Goal: Complete application form: Complete application form

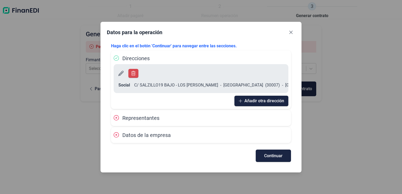
click at [154, 117] on span "Representantes" at bounding box center [140, 118] width 37 height 6
click at [117, 117] on icon at bounding box center [116, 117] width 5 height 5
click at [143, 118] on span "Representantes" at bounding box center [140, 118] width 37 height 6
click at [176, 137] on div "Datos de la empresa" at bounding box center [201, 135] width 175 height 8
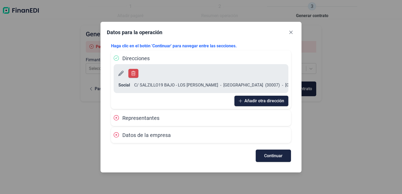
click at [196, 135] on div "Datos de la empresa" at bounding box center [201, 135] width 175 height 8
click at [197, 135] on div "Datos de la empresa" at bounding box center [201, 135] width 175 height 8
click at [281, 158] on button "Continuar" at bounding box center [273, 156] width 35 height 12
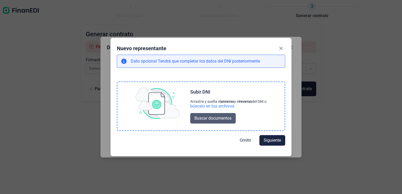
click at [215, 120] on span "Buscar documentos" at bounding box center [212, 118] width 37 height 6
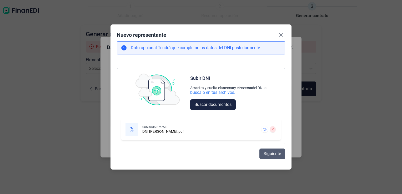
click at [268, 153] on span "Siguiente" at bounding box center [272, 154] width 17 height 6
select select "ES"
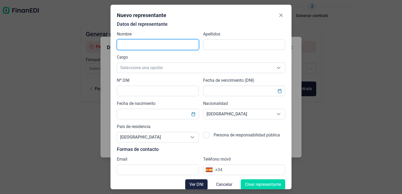
click at [176, 43] on input "text" at bounding box center [158, 44] width 82 height 11
type input "[PERSON_NAME]"
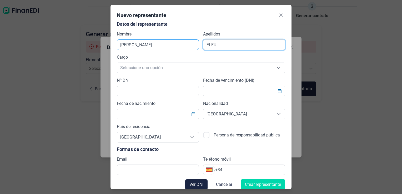
type input "[PERSON_NAME]"
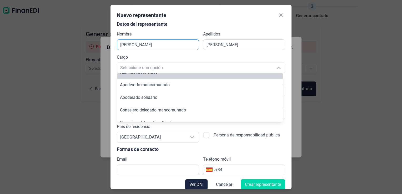
scroll to position [38, 0]
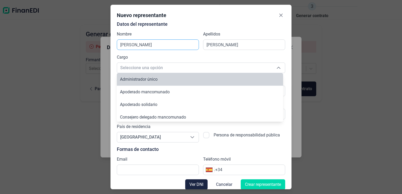
type input "Administrador único"
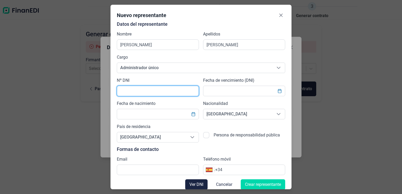
click at [152, 94] on input "text" at bounding box center [158, 91] width 82 height 11
type input "34821714J"
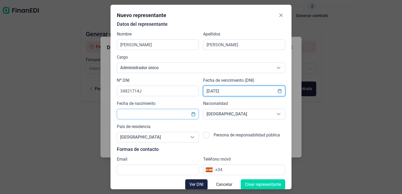
type input "[DATE]"
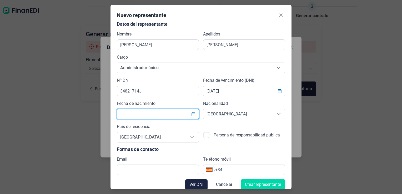
click at [135, 117] on input "text" at bounding box center [158, 114] width 82 height 11
type input "[DATE]"
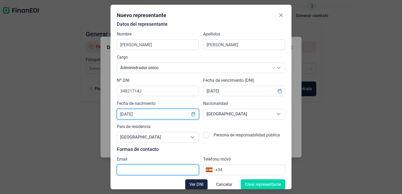
click at [159, 173] on input "text" at bounding box center [158, 170] width 82 height 11
type input "[EMAIL_ADDRESS][DOMAIN_NAME]"
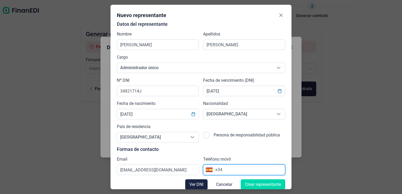
click at [231, 172] on input "+34" at bounding box center [250, 170] width 70 height 6
type input "[PHONE_NUMBER]"
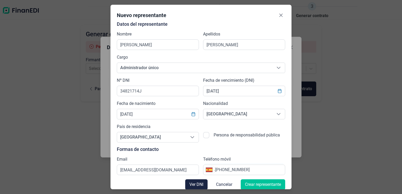
click at [279, 185] on button "Crear representante" at bounding box center [263, 184] width 44 height 11
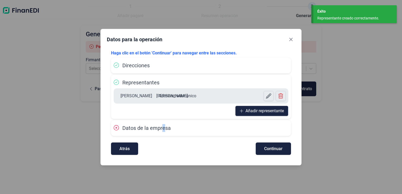
click at [161, 129] on span "Datos de la empresa" at bounding box center [146, 128] width 48 height 6
click at [277, 151] on span "Continuar" at bounding box center [273, 149] width 18 height 4
select select "ES"
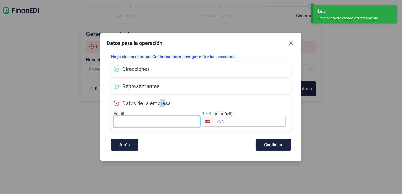
click at [166, 121] on input at bounding box center [157, 121] width 86 height 11
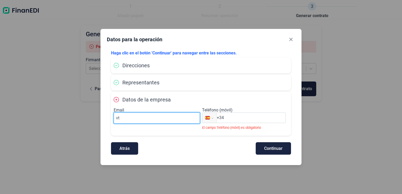
type input "v"
type input "[EMAIL_ADDRESS][DOMAIN_NAME]"
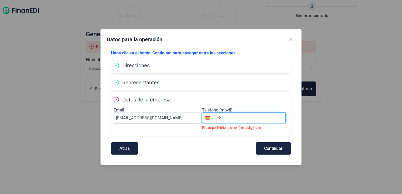
click at [265, 119] on input "+34" at bounding box center [251, 118] width 69 height 6
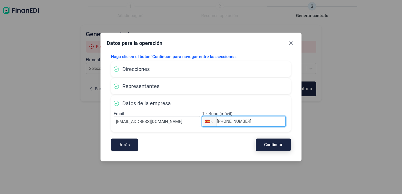
type input "[PHONE_NUMBER]"
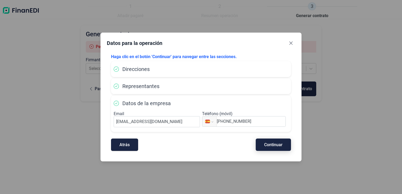
click at [275, 144] on span "Continuar" at bounding box center [273, 145] width 18 height 4
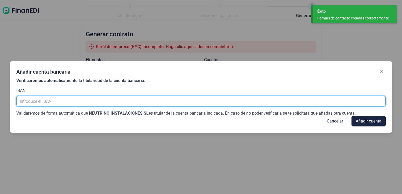
click at [146, 103] on input "text" at bounding box center [200, 101] width 369 height 11
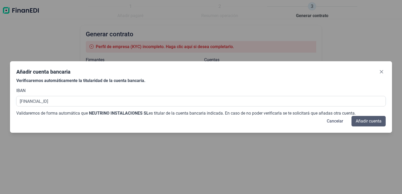
type input "[FINANCIAL_ID]"
click at [368, 121] on span "Añadir cuenta" at bounding box center [369, 121] width 26 height 6
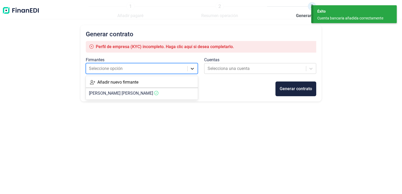
click at [192, 69] on icon at bounding box center [192, 69] width 3 height 2
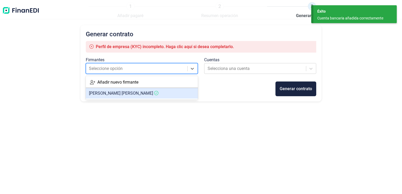
click at [166, 96] on article "[PERSON_NAME]" at bounding box center [142, 93] width 112 height 11
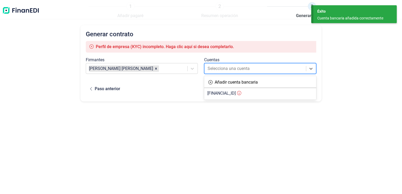
click at [234, 68] on div at bounding box center [256, 68] width 96 height 7
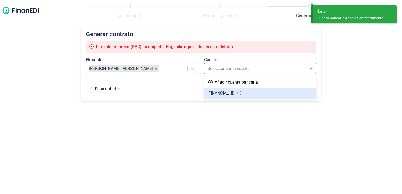
click at [229, 91] on span "[FINANCIAL_ID]" at bounding box center [221, 93] width 28 height 5
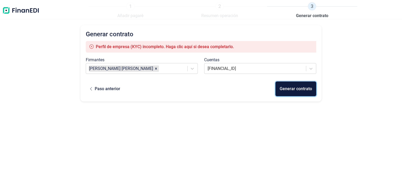
click at [284, 88] on div "Generar contrato" at bounding box center [296, 89] width 32 height 6
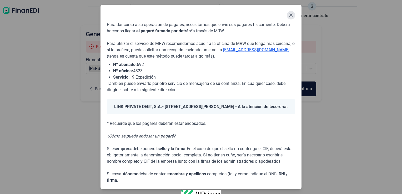
click at [289, 14] on icon "Close" at bounding box center [291, 15] width 4 height 4
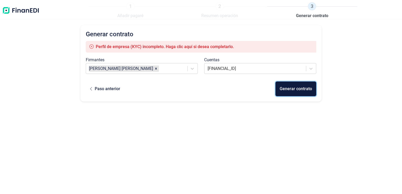
click at [289, 87] on div "Generar contrato" at bounding box center [296, 89] width 32 height 6
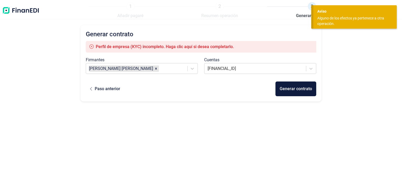
click at [225, 95] on div "Paso anterior Generar contrato" at bounding box center [201, 89] width 231 height 15
click at [358, 62] on div "Generar contrato Perfil de empresa (KYC) incompleto. Haga clic aquí si desea co…" at bounding box center [201, 104] width 402 height 159
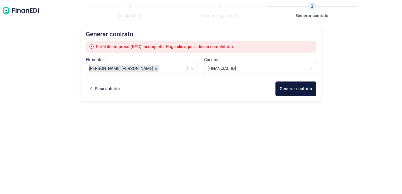
click at [374, 86] on div "Generar contrato Perfil de empresa (KYC) incompleto. Haga clic aquí si desea co…" at bounding box center [201, 104] width 402 height 159
